Goal: Transaction & Acquisition: Purchase product/service

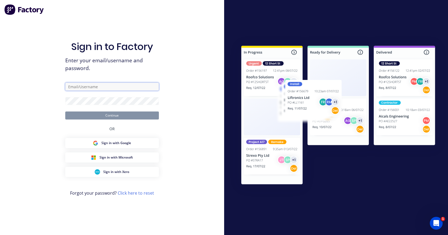
click at [115, 90] on input "text" at bounding box center [112, 87] width 94 height 8
type input "[EMAIL_ADDRESS][DOMAIN_NAME]"
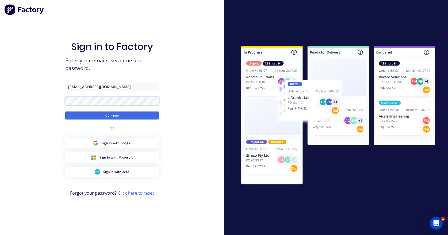
click at [65, 112] on button "Continue" at bounding box center [112, 116] width 94 height 8
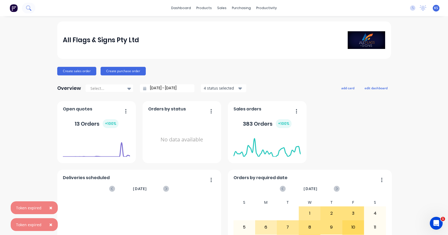
click at [28, 6] on icon at bounding box center [28, 7] width 5 height 5
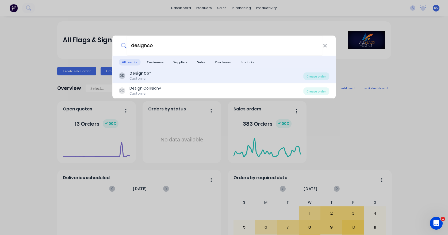
type input "designco"
click at [133, 73] on b "DesignCo" at bounding box center [139, 73] width 20 height 5
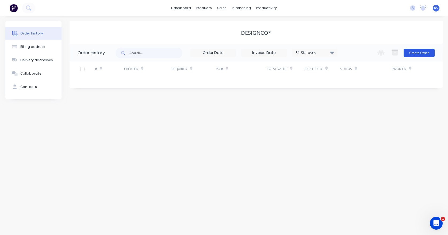
click at [428, 52] on button "Create Order" at bounding box center [419, 53] width 31 height 9
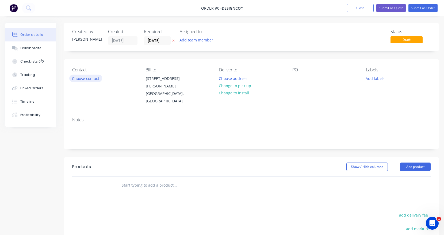
click at [76, 80] on button "Choose contact" at bounding box center [85, 78] width 33 height 7
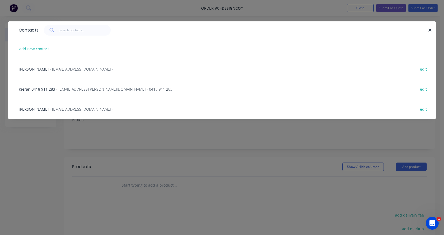
click at [60, 111] on span "- [EMAIL_ADDRESS][DOMAIN_NAME] -" at bounding box center [82, 109] width 64 height 5
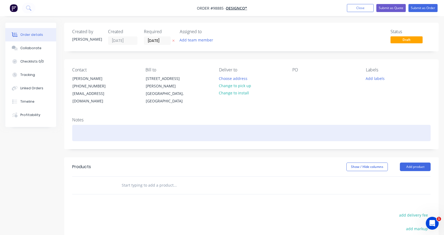
click at [74, 125] on div at bounding box center [251, 133] width 358 height 16
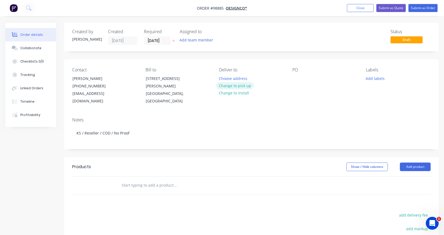
click at [224, 87] on button "Change to pick up" at bounding box center [235, 85] width 38 height 7
click at [296, 81] on div at bounding box center [296, 79] width 9 height 8
click at [129, 180] on input "text" at bounding box center [174, 185] width 107 height 11
type input "i"
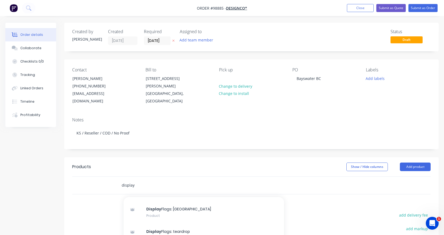
scroll to position [107, 0]
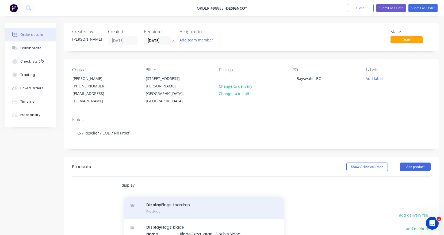
type input "display"
click at [173, 205] on div "Display Flags: teardrop Product" at bounding box center [204, 208] width 160 height 22
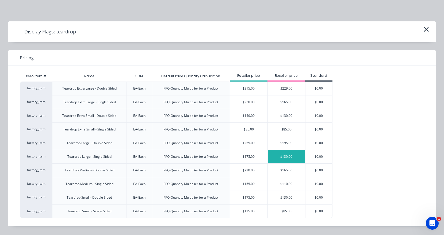
click at [281, 158] on div "$130.00" at bounding box center [286, 156] width 37 height 13
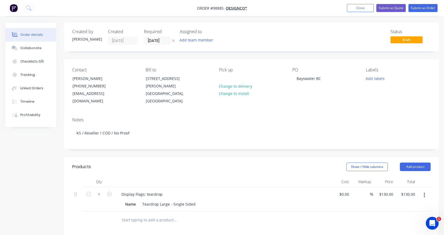
click at [153, 216] on input "text" at bounding box center [174, 220] width 107 height 11
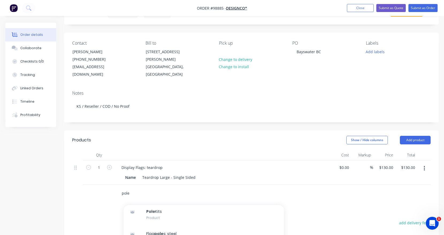
scroll to position [27, 0]
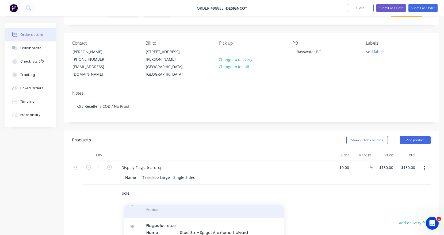
type input "pole"
click at [151, 204] on div "Pole Kits Product" at bounding box center [204, 206] width 160 height 22
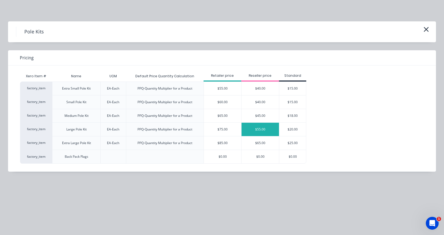
click at [257, 133] on div "$55.00" at bounding box center [259, 129] width 37 height 13
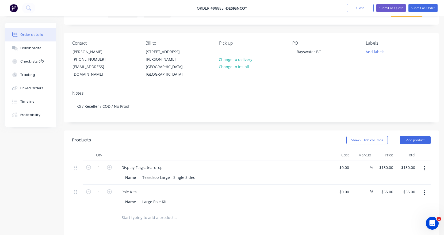
click at [143, 212] on input "text" at bounding box center [174, 217] width 107 height 11
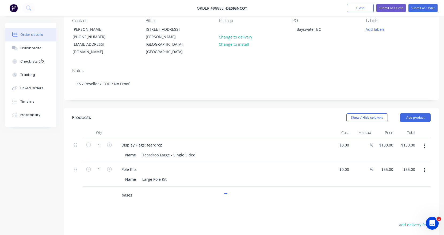
scroll to position [80, 0]
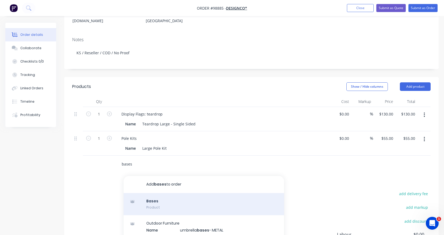
type input "bases"
click at [145, 197] on div "Bases Product" at bounding box center [204, 204] width 160 height 22
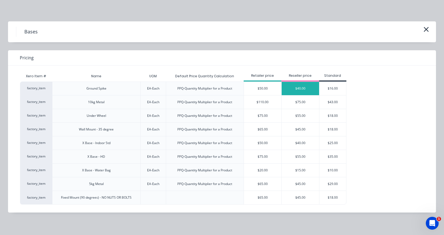
click at [299, 91] on div "$40.00" at bounding box center [300, 88] width 37 height 13
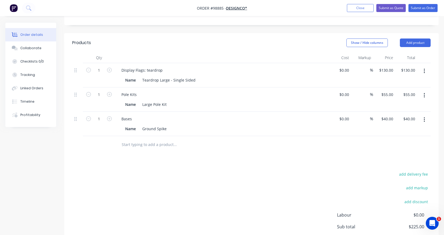
scroll to position [134, 0]
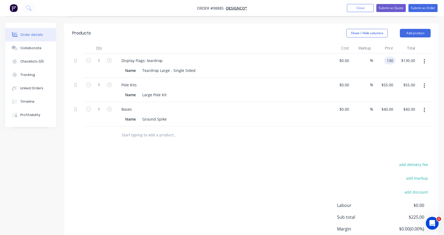
click at [383, 56] on div "130 130" at bounding box center [384, 65] width 22 height 24
type input "$121.00"
click at [347, 172] on div "add delivery fee add markup add discount Labour $0.00 Sub total $225.00 Margin …" at bounding box center [251, 212] width 358 height 103
click at [386, 81] on div "55 $55.00" at bounding box center [387, 85] width 17 height 8
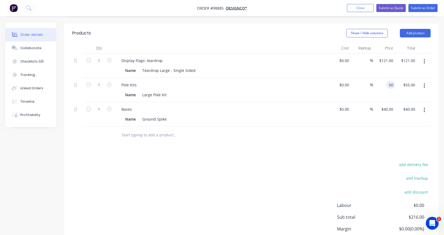
type input "$50.00"
click at [358, 149] on div "Products Show / Hide columns Add product Qty Cost Markup Price Total 1 Display …" at bounding box center [251, 148] width 374 height 249
click at [388, 105] on input "40" at bounding box center [391, 109] width 7 height 8
type input "$30.00"
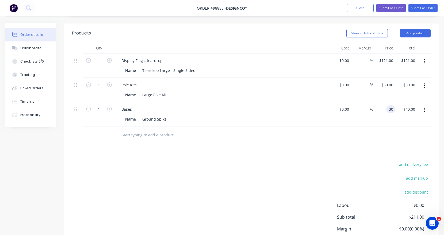
type input "$30.00"
click at [374, 142] on div "Products Show / Hide columns Add product Qty Cost Markup Price Total 1 Display …" at bounding box center [251, 148] width 374 height 249
click at [109, 58] on icon "button" at bounding box center [109, 60] width 5 height 5
type input "2"
type input "$242.00"
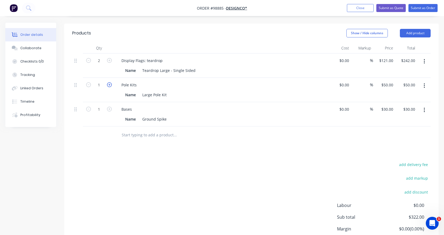
click at [109, 82] on icon "button" at bounding box center [109, 84] width 5 height 5
type input "2"
type input "$100.00"
click at [110, 107] on icon "button" at bounding box center [109, 109] width 5 height 5
type input "2"
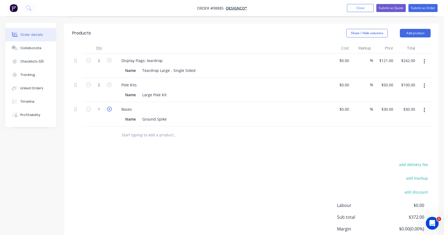
type input "$60.00"
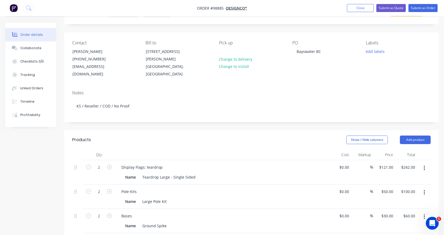
scroll to position [27, 0]
click at [375, 51] on button "Add labels" at bounding box center [375, 51] width 25 height 7
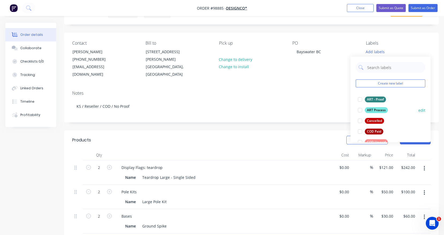
click at [360, 110] on div at bounding box center [360, 110] width 11 height 11
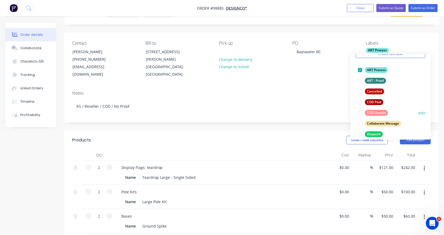
click at [359, 113] on div at bounding box center [360, 113] width 11 height 11
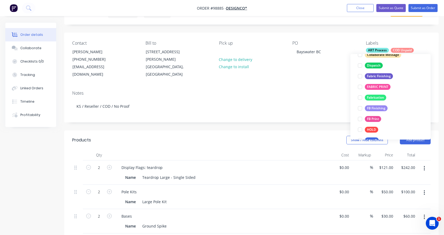
scroll to position [92, 0]
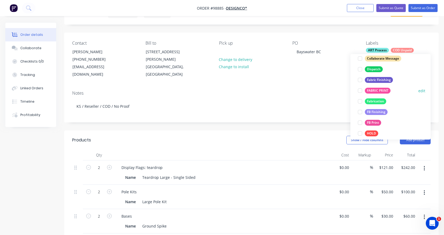
click at [360, 92] on div at bounding box center [360, 90] width 11 height 11
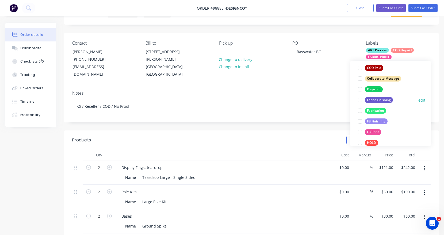
click at [359, 99] on div at bounding box center [360, 100] width 11 height 11
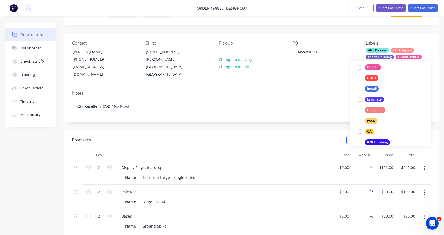
scroll to position [161, 0]
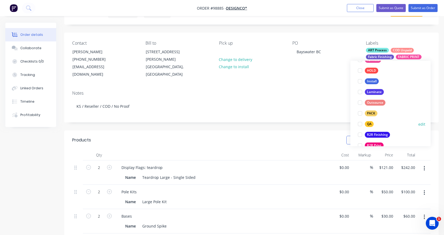
click at [361, 124] on div at bounding box center [360, 124] width 11 height 11
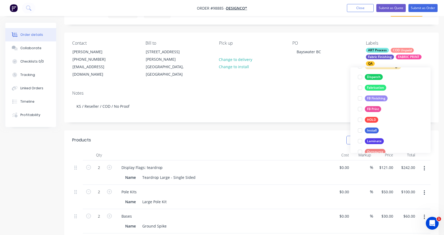
scroll to position [131, 0]
click at [360, 75] on div at bounding box center [360, 76] width 11 height 11
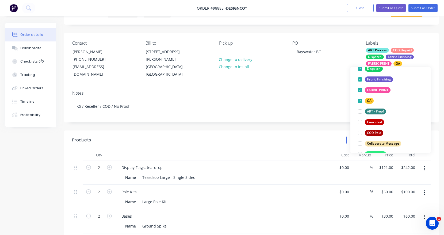
scroll to position [55, 0]
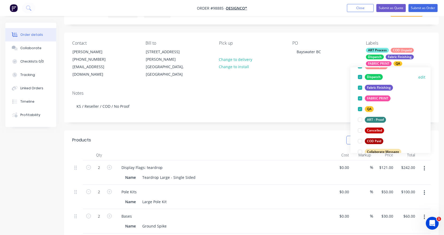
click at [360, 75] on div at bounding box center [360, 77] width 11 height 11
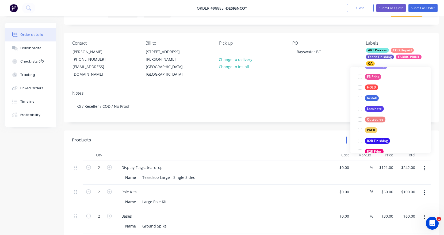
scroll to position [169, 0]
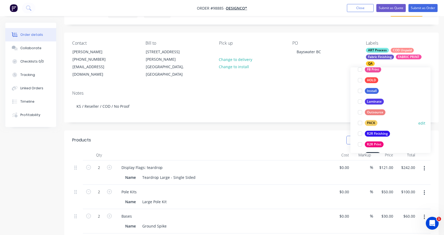
click at [362, 123] on div at bounding box center [360, 123] width 11 height 11
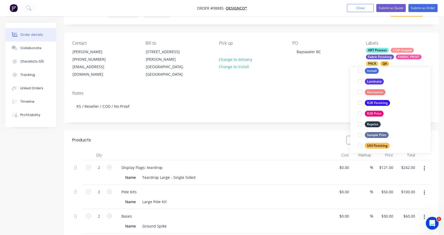
scroll to position [202, 0]
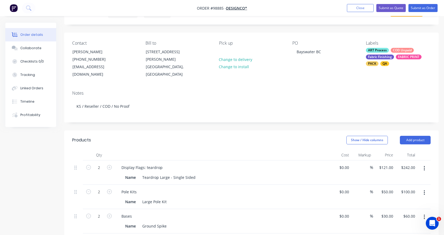
click at [303, 212] on div "Bases" at bounding box center [222, 216] width 210 height 8
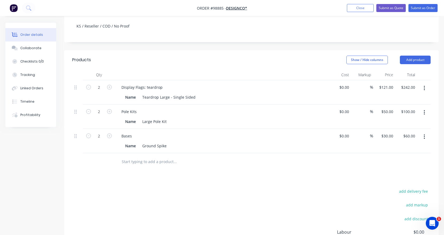
scroll to position [134, 0]
